Goal: Information Seeking & Learning: Learn about a topic

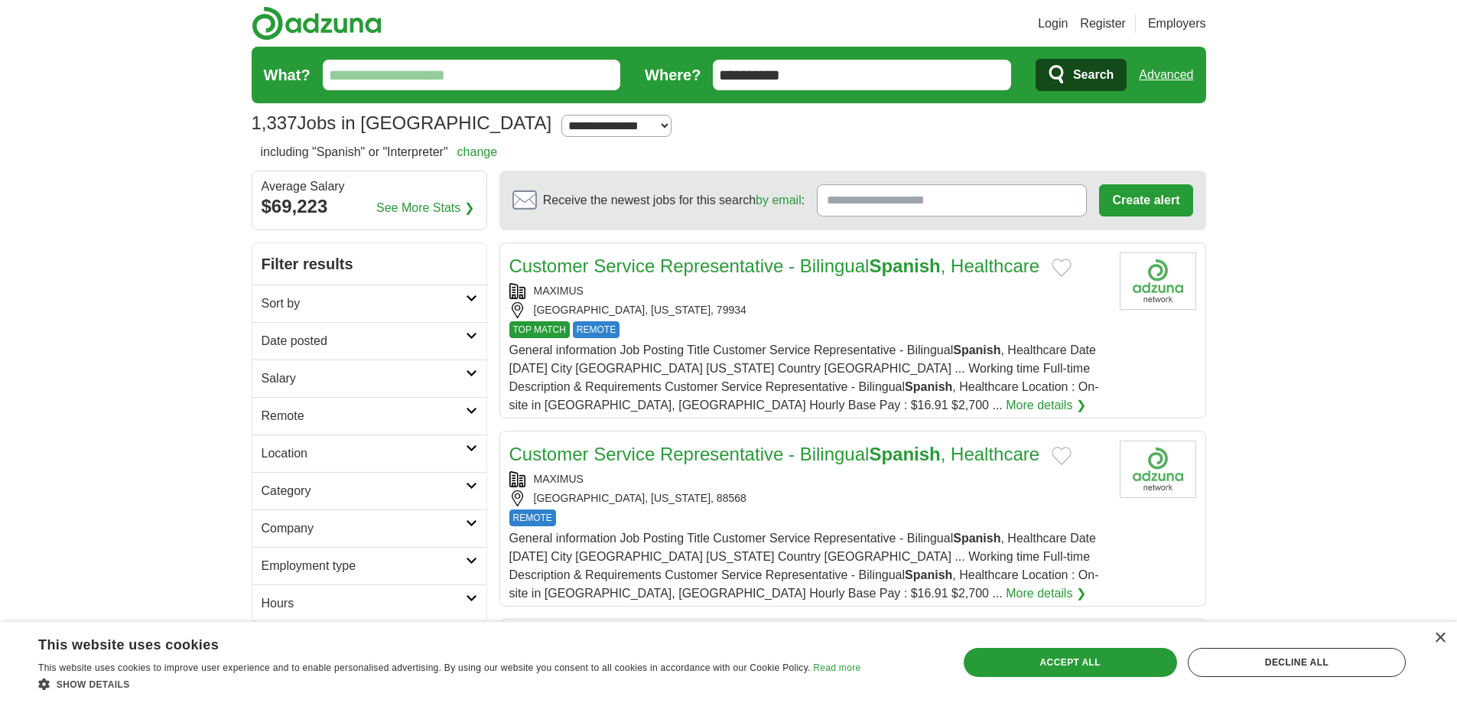
click at [1006, 407] on link "More details ❯" at bounding box center [1046, 405] width 80 height 18
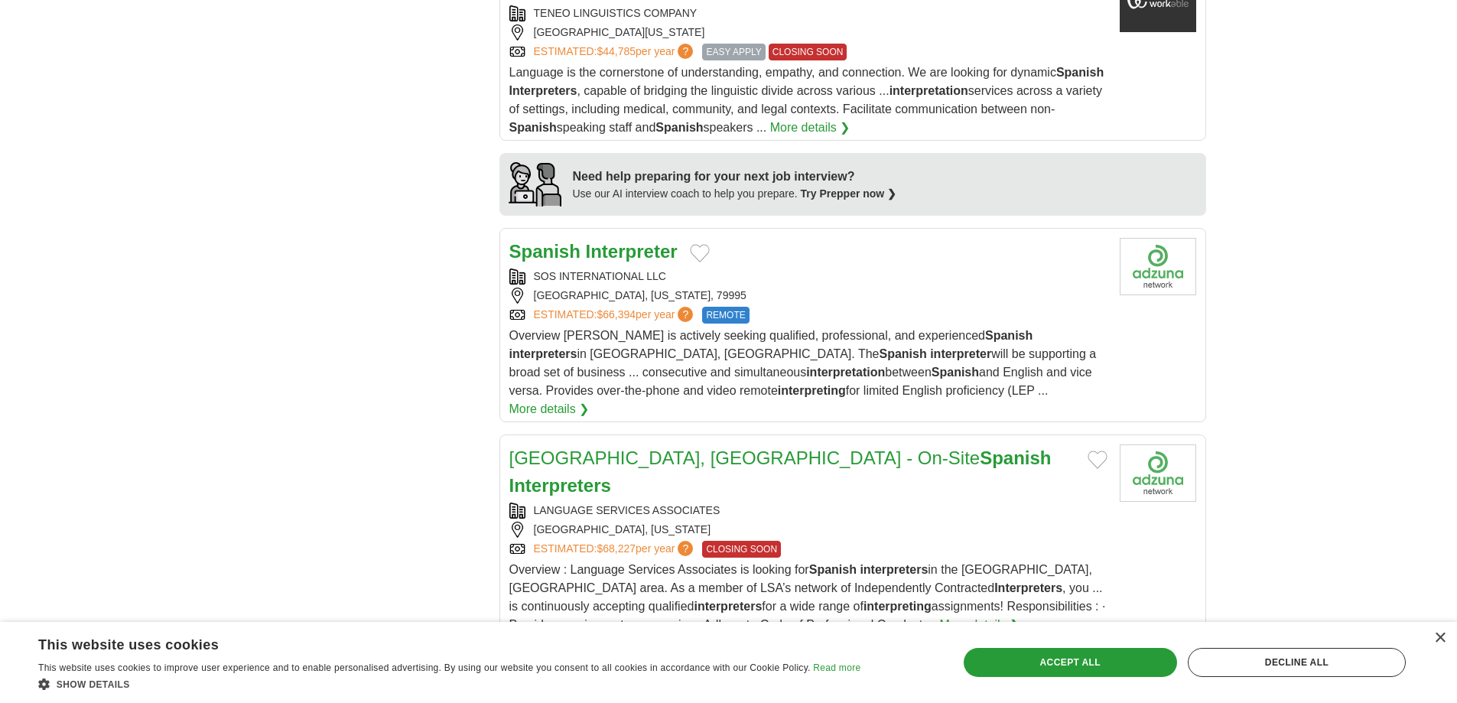
scroll to position [1300, 0]
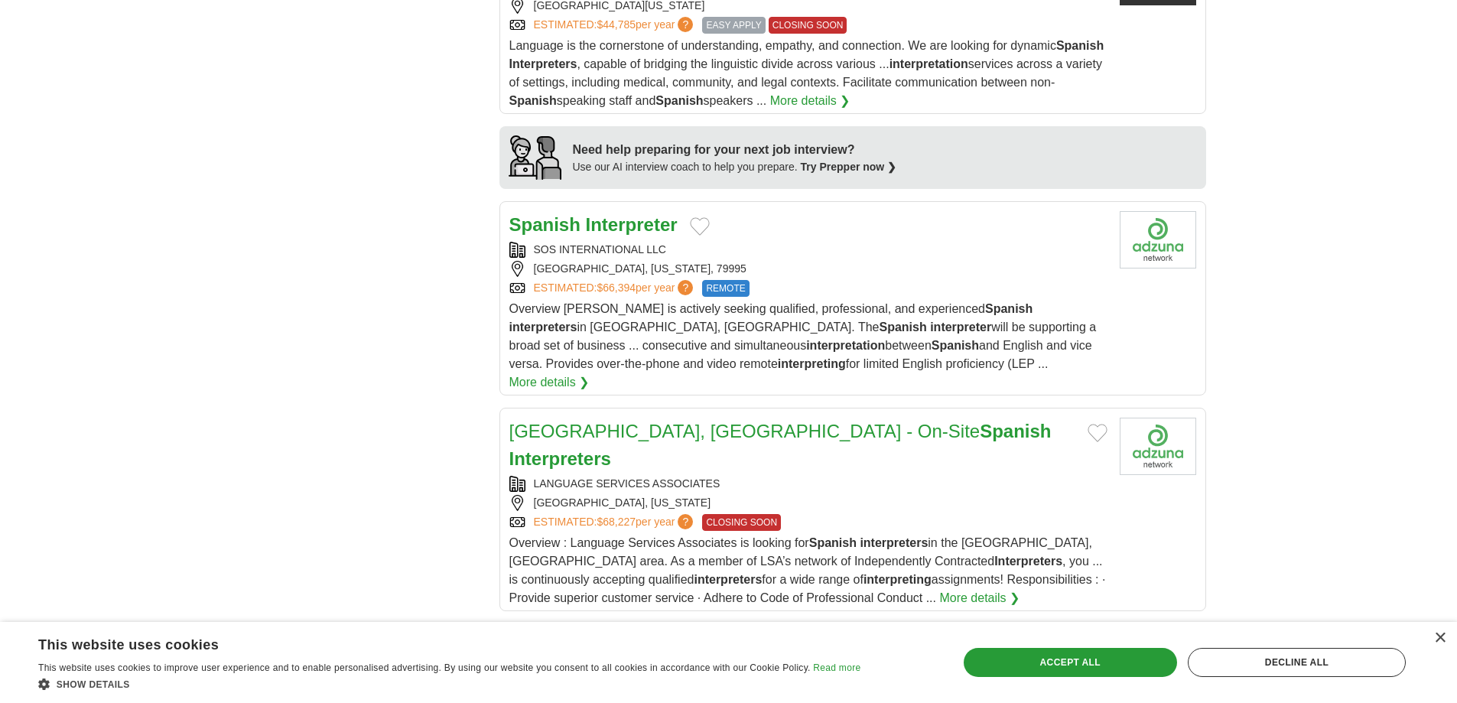
click at [636, 286] on span "$66,394" at bounding box center [616, 288] width 39 height 12
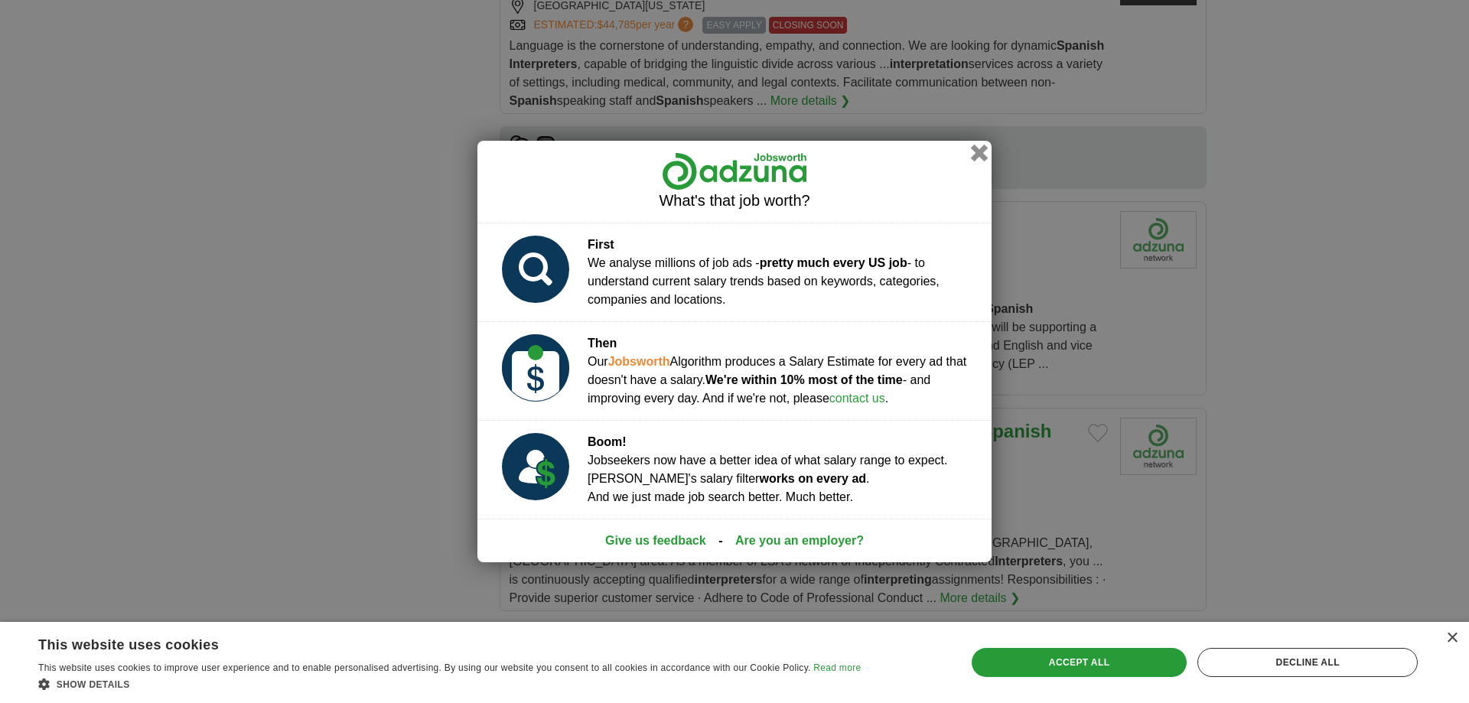
click at [981, 150] on button "button" at bounding box center [979, 153] width 17 height 17
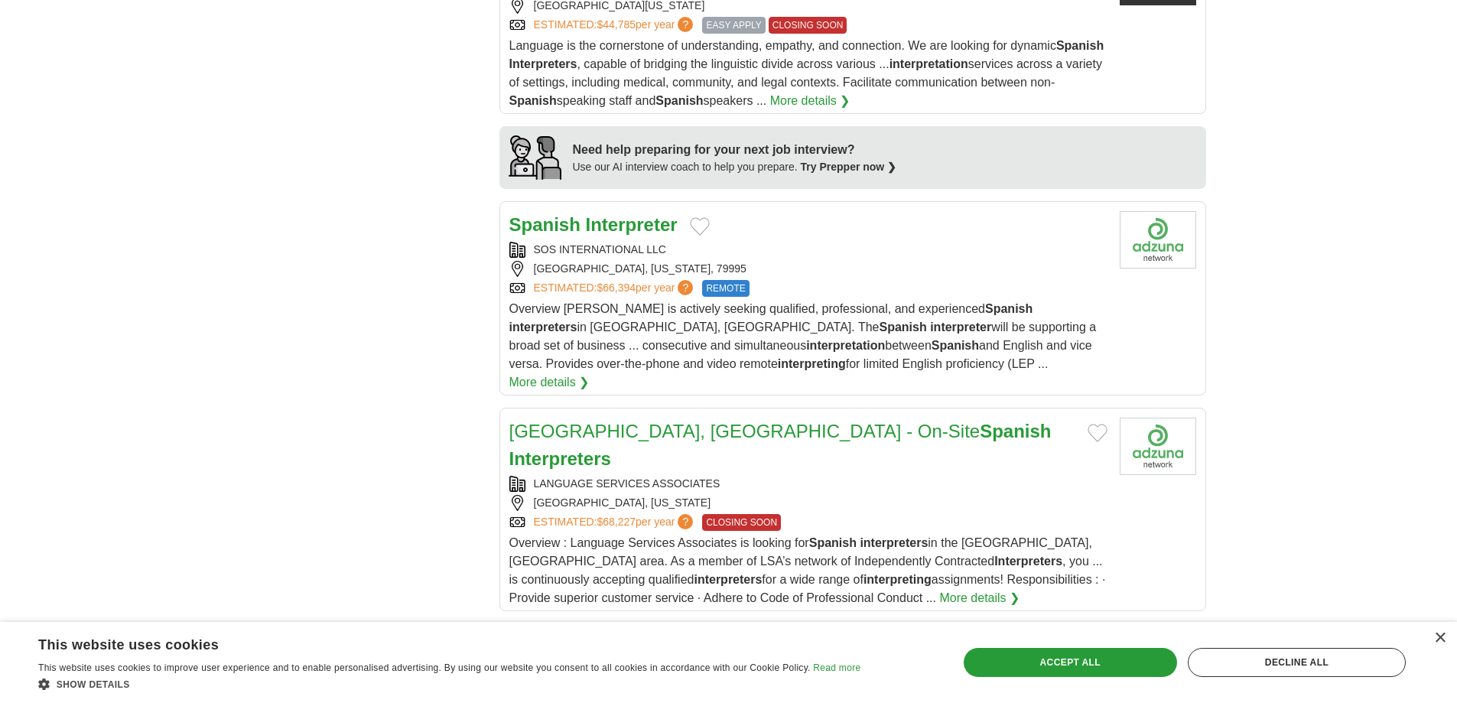
click at [627, 232] on strong "Interpreter" at bounding box center [632, 224] width 92 height 21
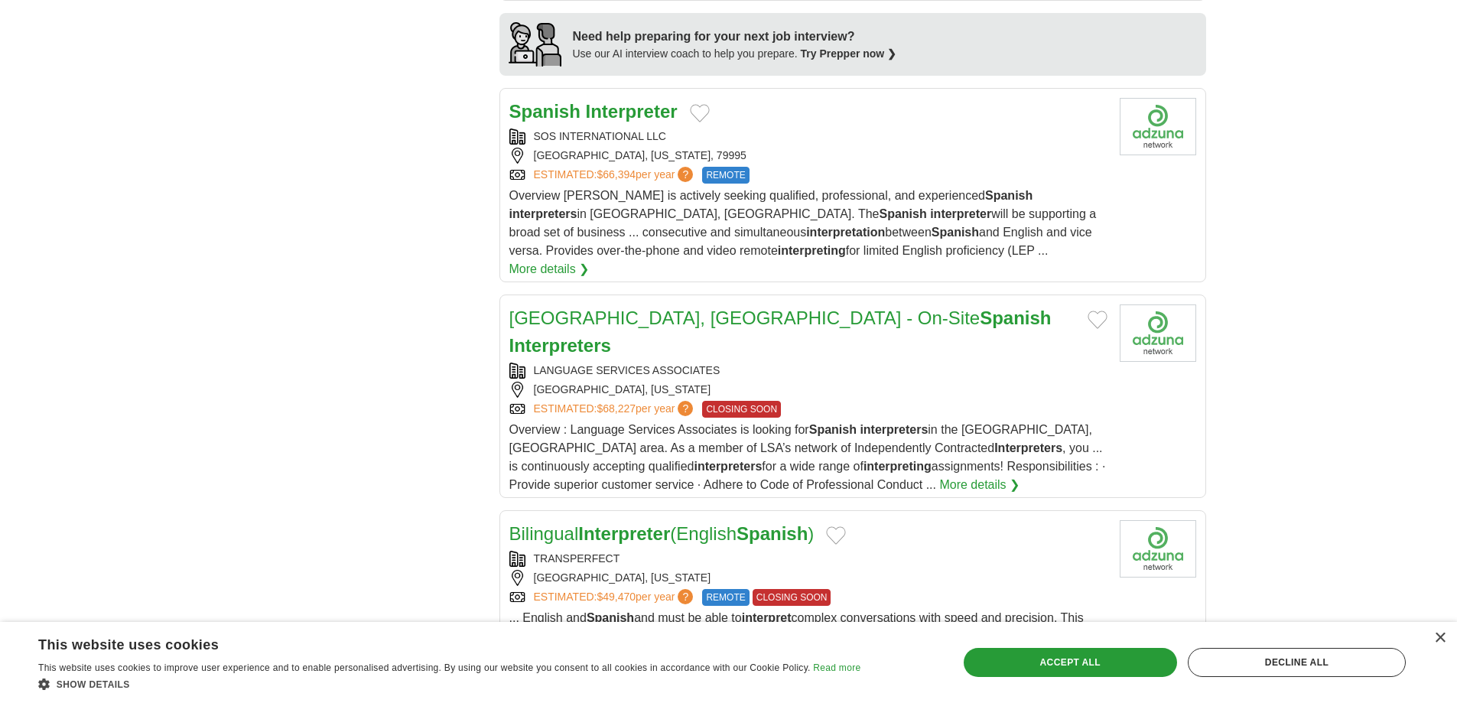
scroll to position [1453, 0]
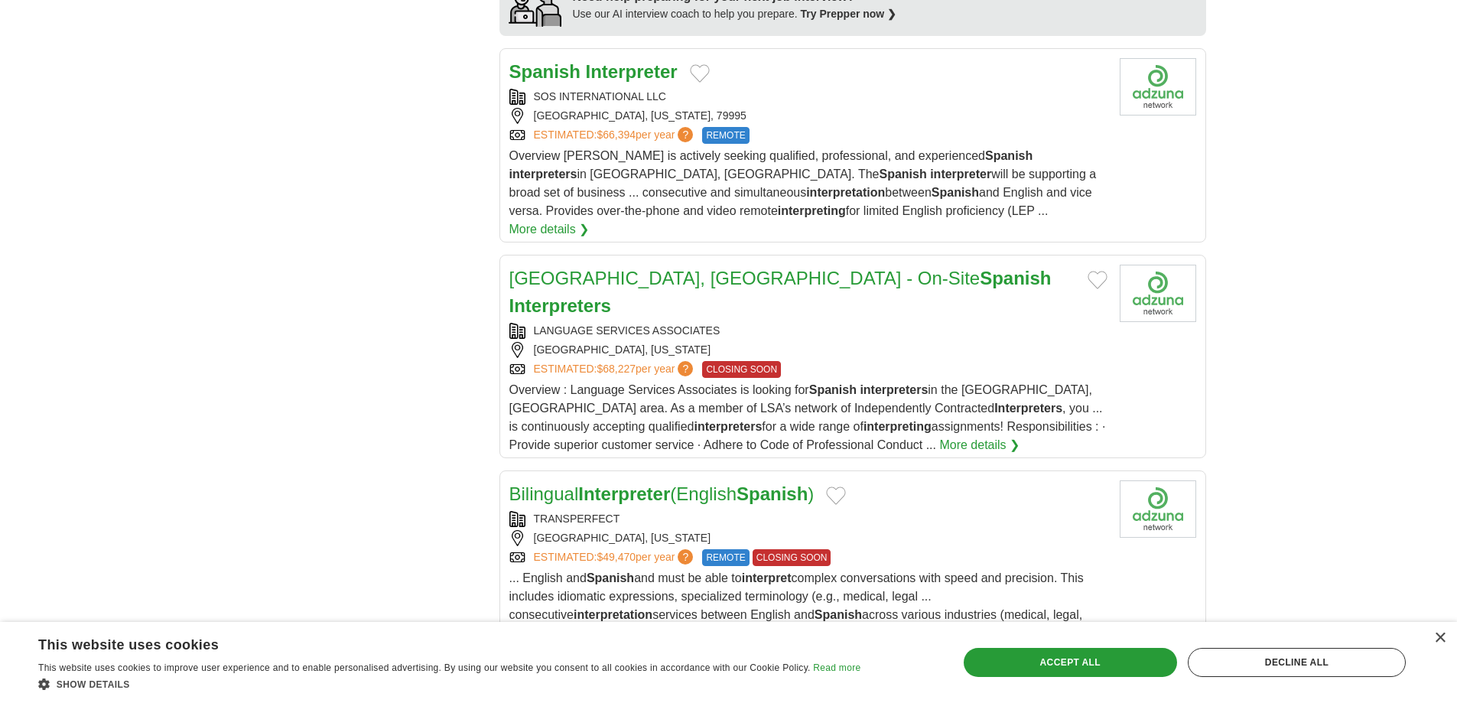
click at [657, 268] on link "El Paso, TX - On-Site Spanish Interpreters" at bounding box center [780, 292] width 542 height 48
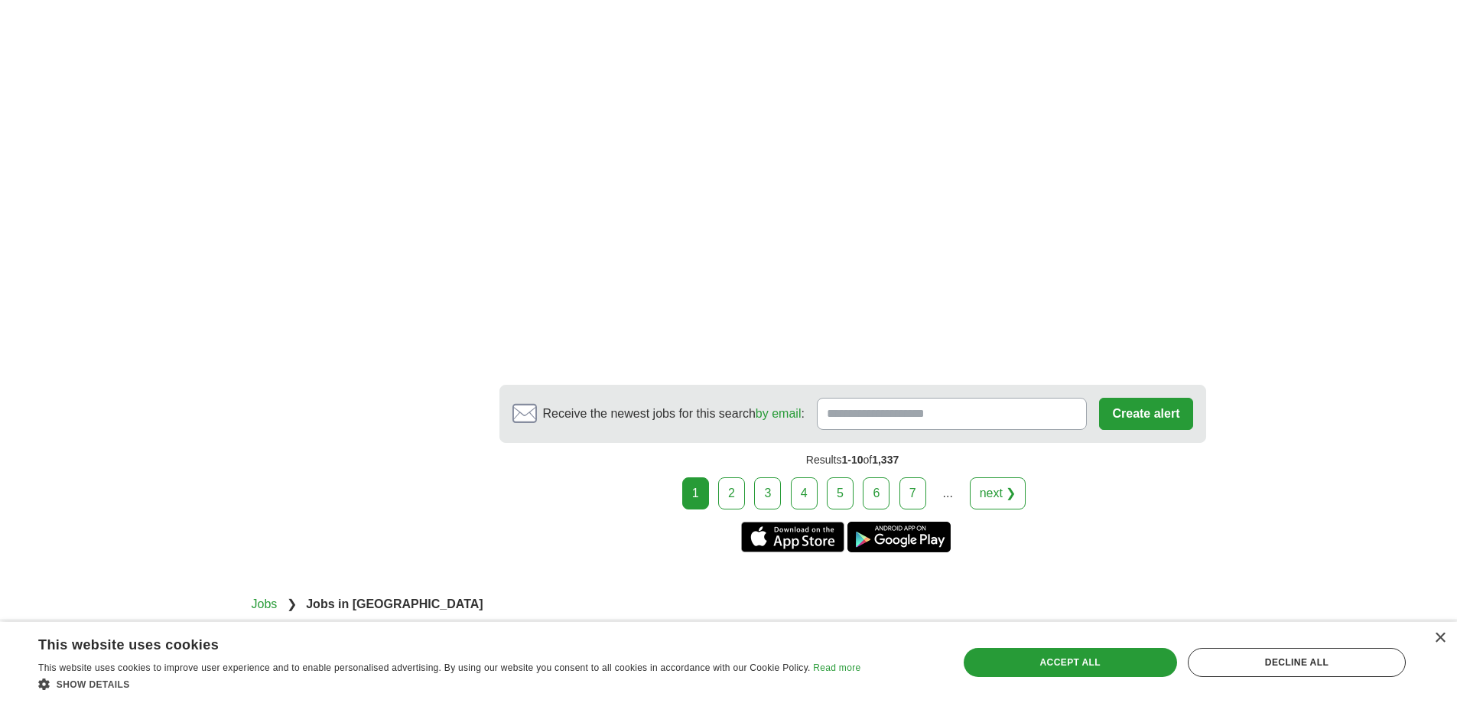
scroll to position [2907, 0]
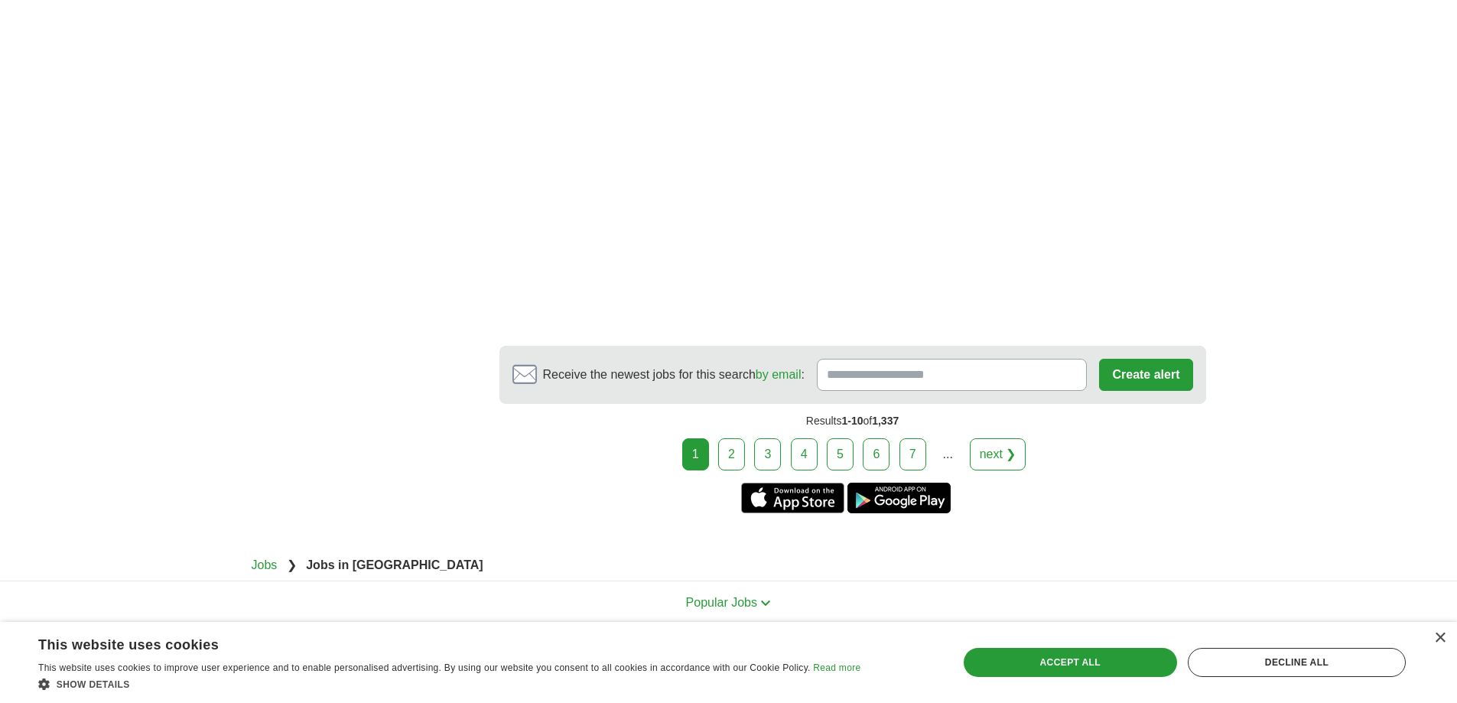
click at [730, 438] on link "2" at bounding box center [731, 454] width 27 height 32
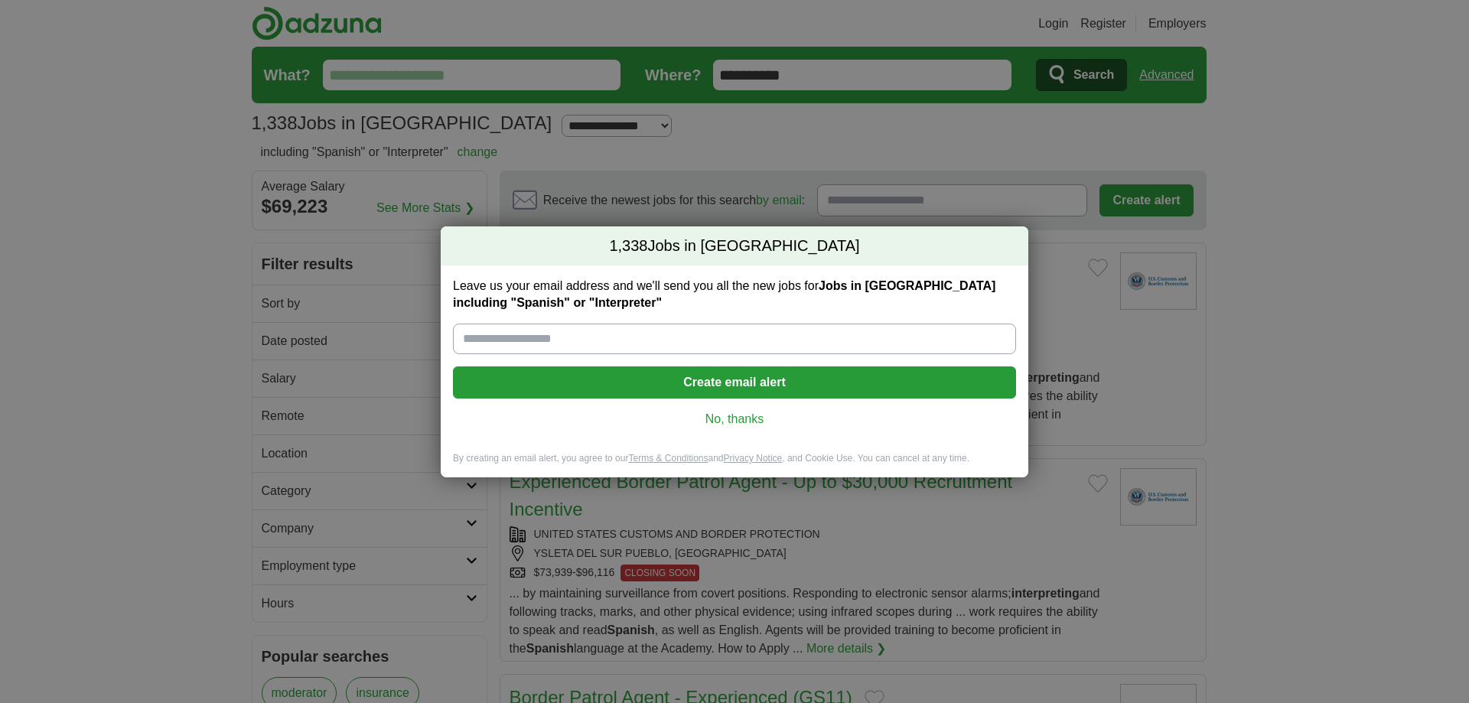
click at [729, 423] on link "No, thanks" at bounding box center [734, 419] width 539 height 17
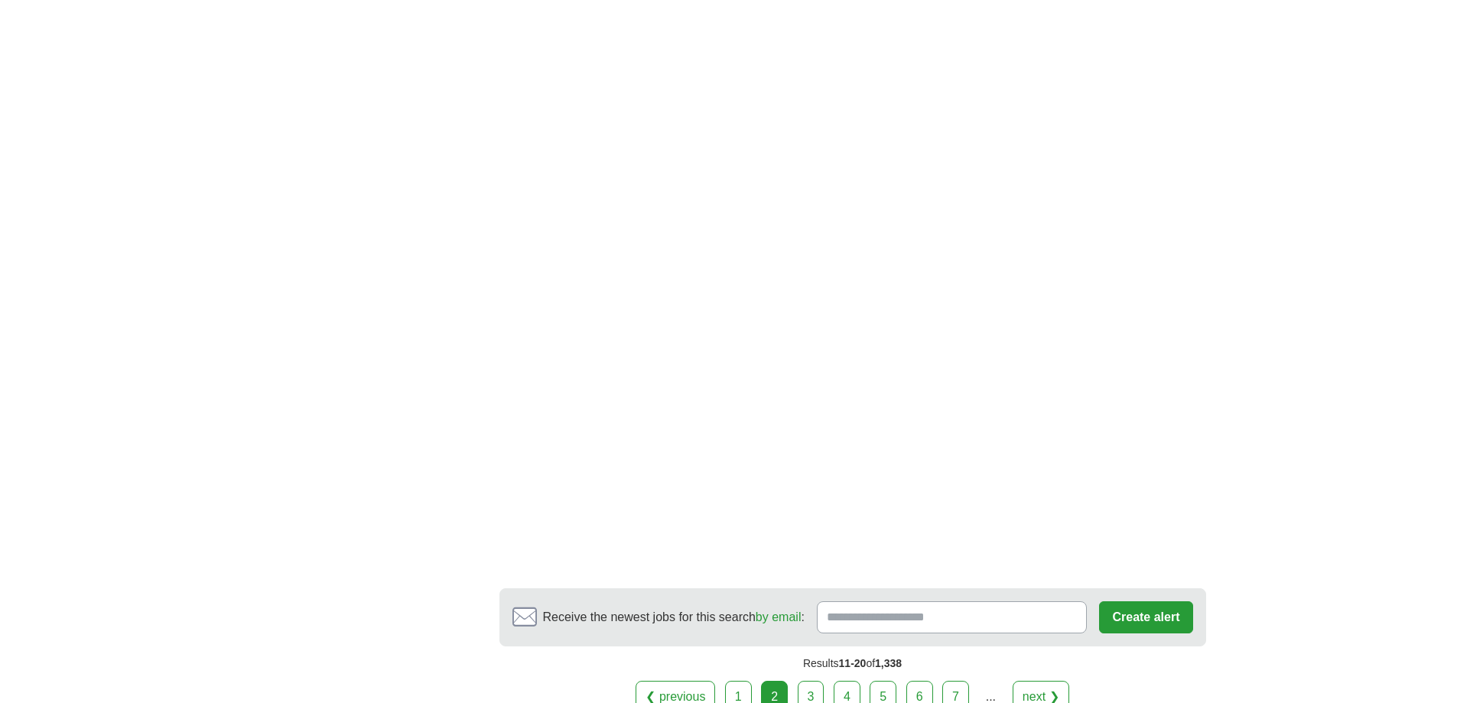
scroll to position [2907, 0]
